Goal: Task Accomplishment & Management: Manage account settings

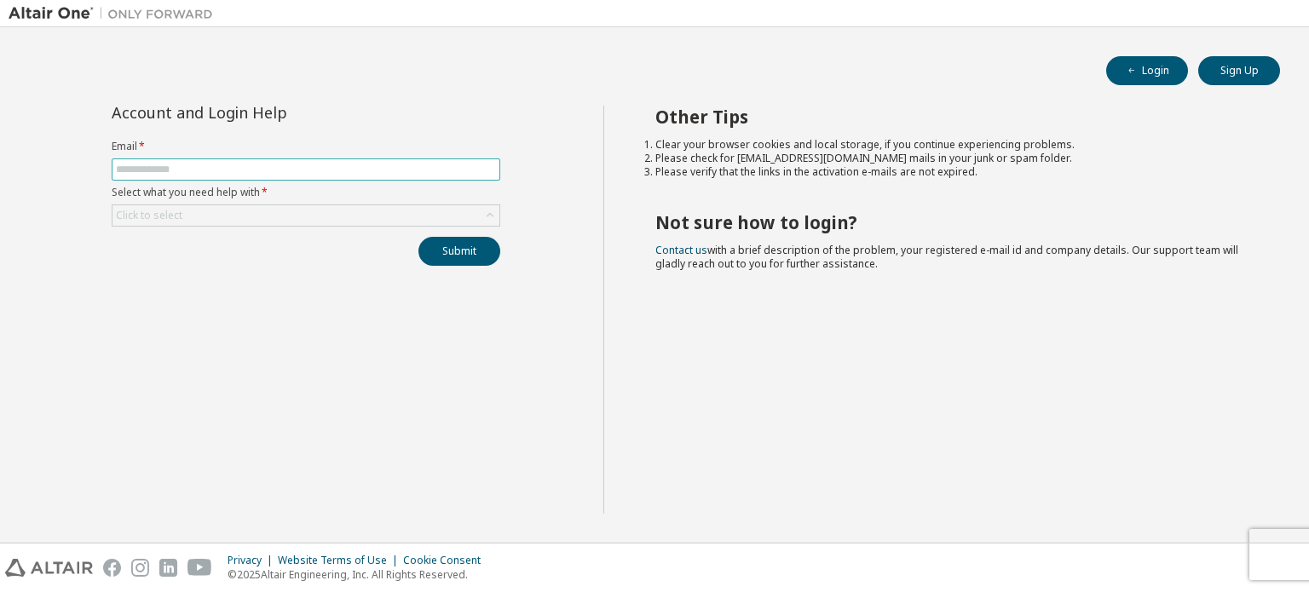
click at [223, 170] on input "text" at bounding box center [306, 170] width 380 height 14
type input "**********"
click at [207, 215] on div "Click to select" at bounding box center [306, 215] width 387 height 20
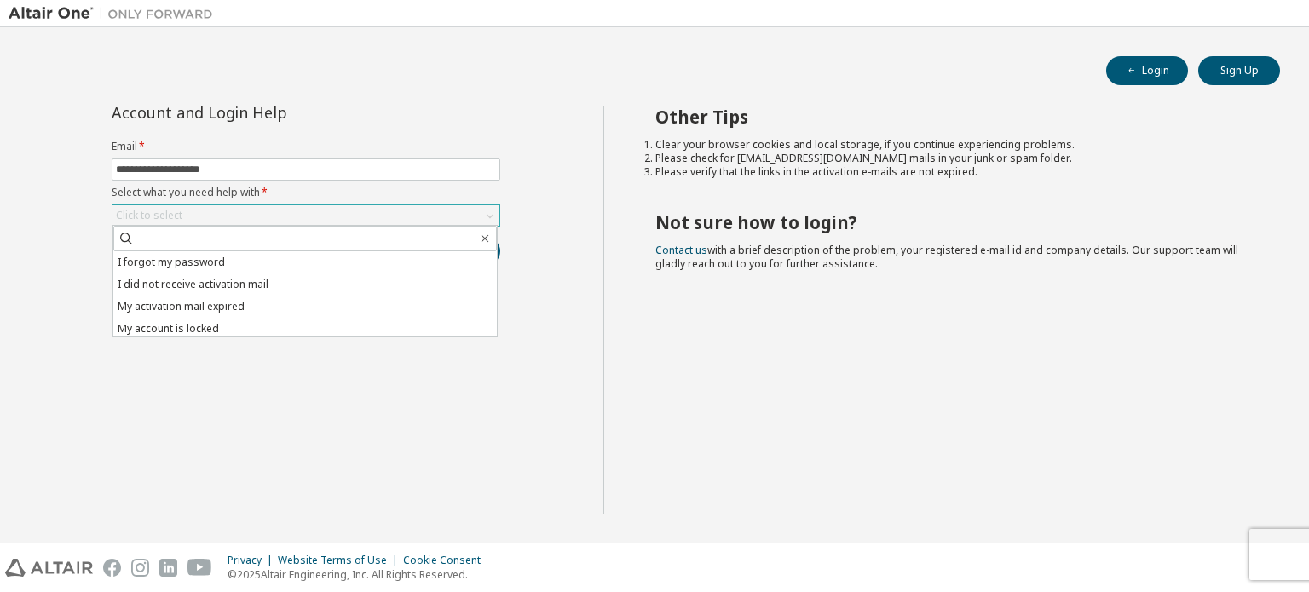
click at [207, 215] on div "Click to select" at bounding box center [306, 215] width 387 height 20
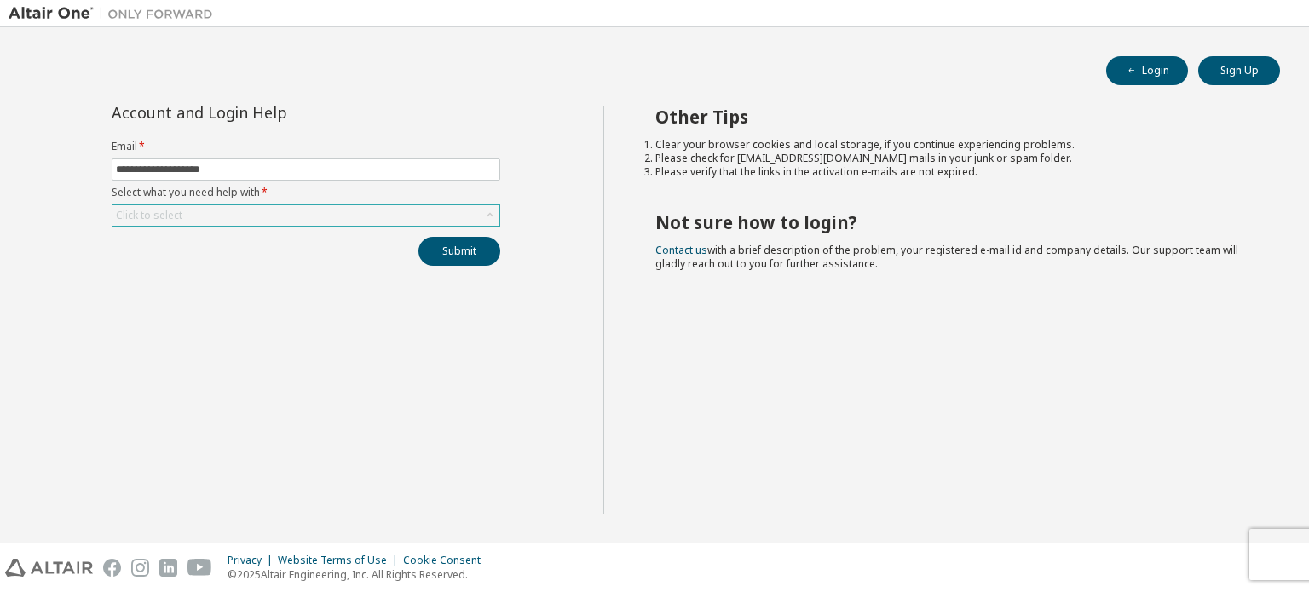
click at [207, 215] on div "Click to select" at bounding box center [306, 215] width 387 height 20
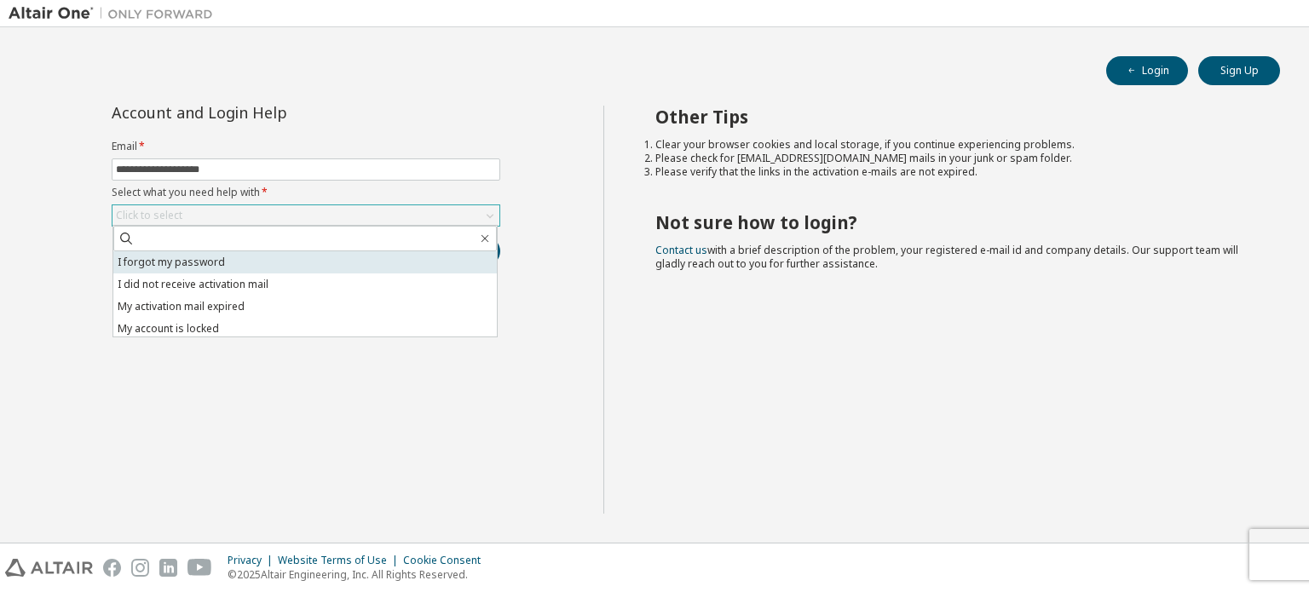
click at [219, 260] on li "I forgot my password" at bounding box center [305, 262] width 384 height 22
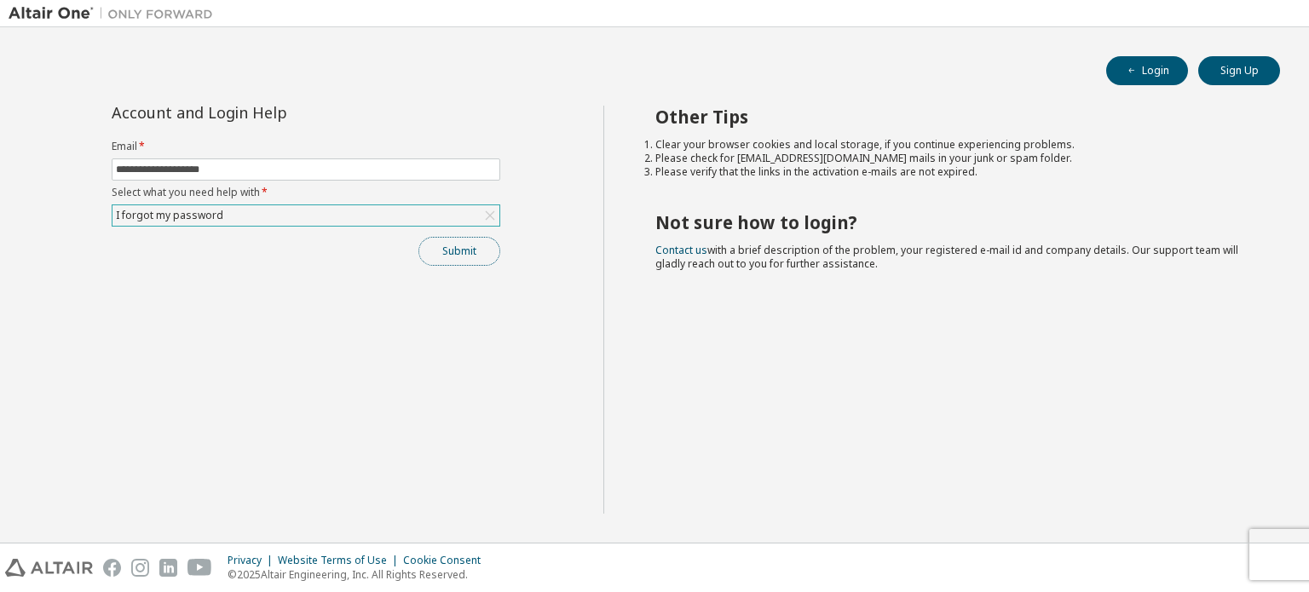
click at [449, 254] on button "Submit" at bounding box center [460, 251] width 82 height 29
click at [457, 255] on button "Submit" at bounding box center [460, 251] width 82 height 29
